Goal: Check status: Check status

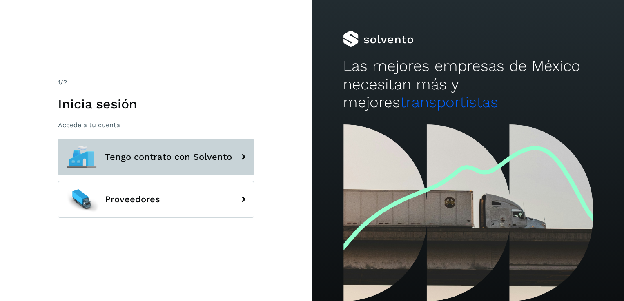
click at [153, 164] on button "Tengo contrato con Solvento" at bounding box center [156, 157] width 196 height 37
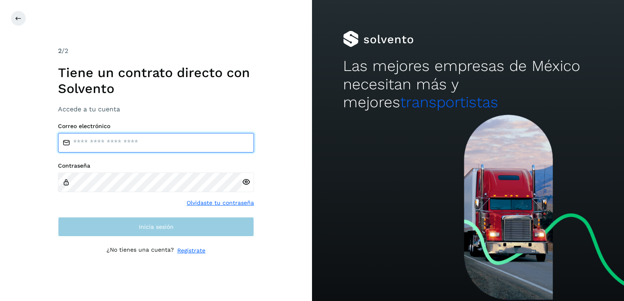
type input "**********"
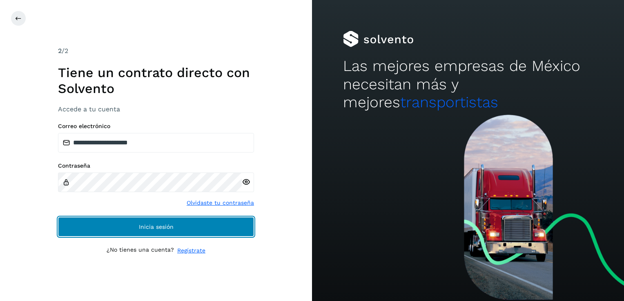
click at [136, 236] on button "Inicia sesión" at bounding box center [156, 227] width 196 height 20
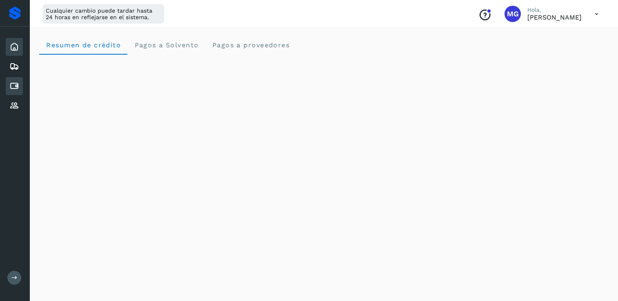
click at [13, 92] on div "Cuentas por pagar" at bounding box center [14, 86] width 17 height 18
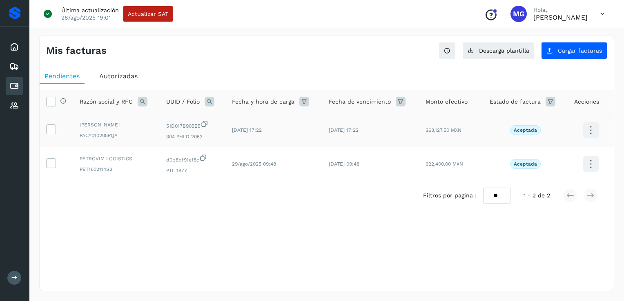
click at [595, 129] on icon at bounding box center [590, 130] width 19 height 19
click at [413, 267] on div at bounding box center [312, 150] width 624 height 301
click at [54, 127] on icon at bounding box center [51, 129] width 9 height 9
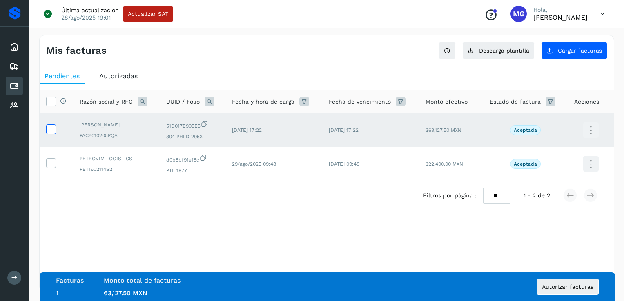
click at [47, 125] on icon at bounding box center [51, 129] width 9 height 9
